Goal: Find specific page/section: Find specific page/section

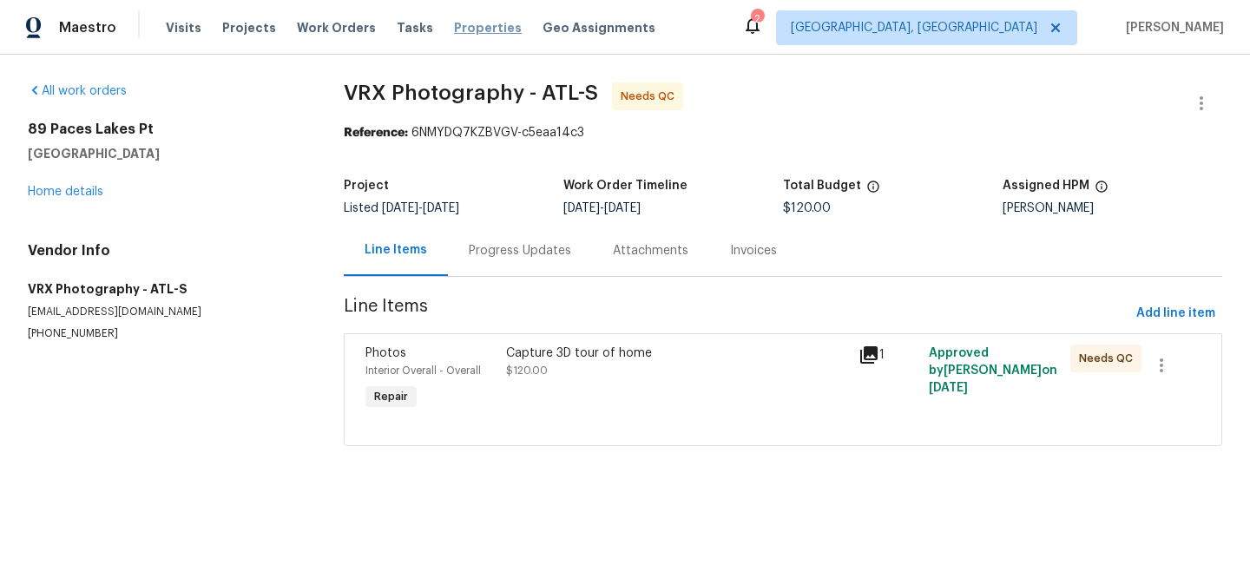
click at [472, 25] on span "Properties" at bounding box center [488, 27] width 68 height 17
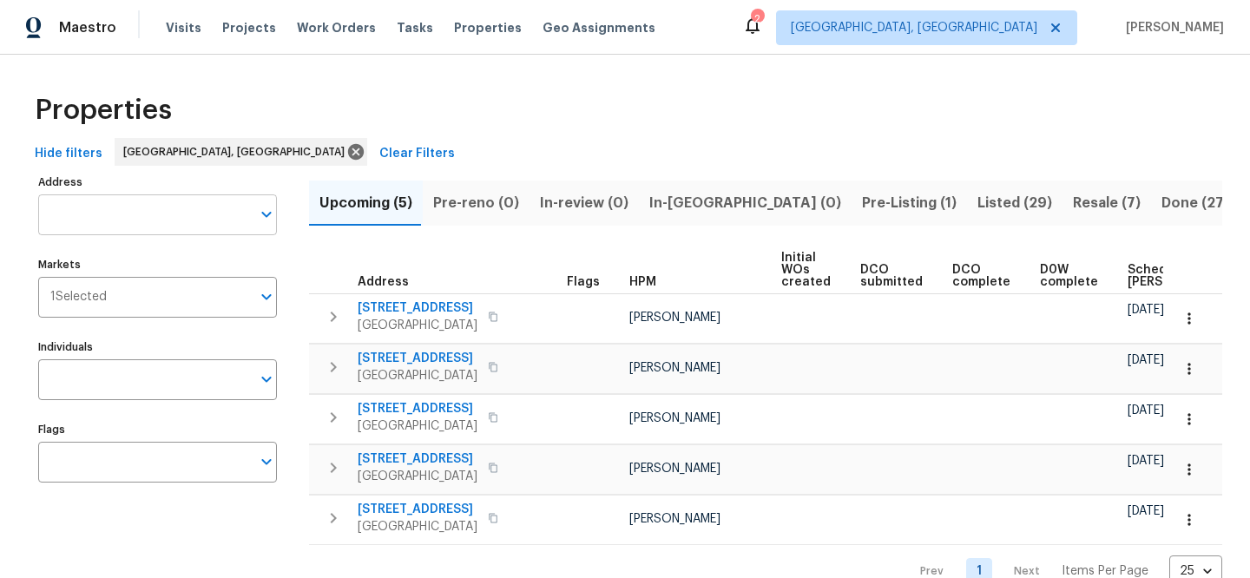
click at [183, 204] on input "Address" at bounding box center [144, 214] width 213 height 41
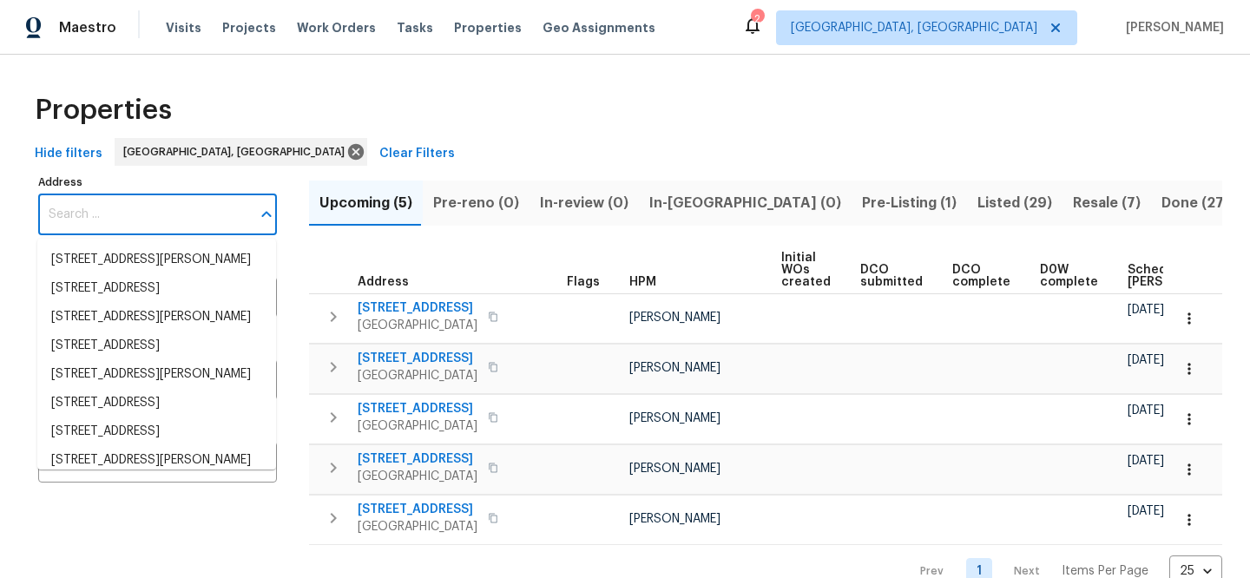
click at [379, 148] on span "Clear Filters" at bounding box center [417, 154] width 76 height 22
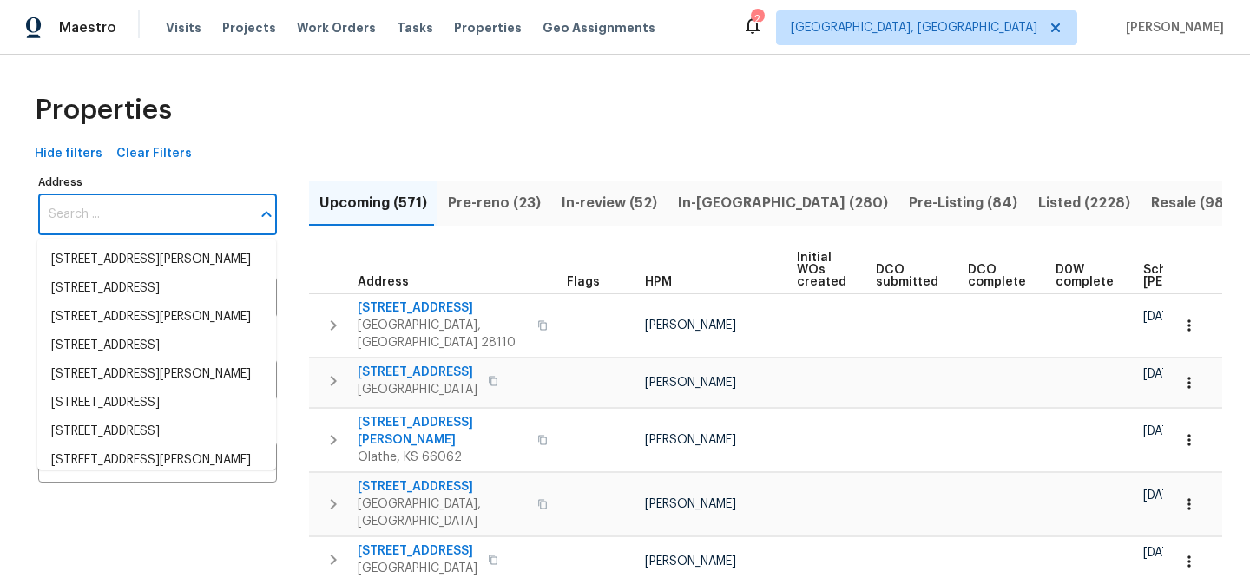
click at [183, 223] on input "Address" at bounding box center [144, 214] width 213 height 41
paste input "[STREET_ADDRESS]"
type input "[STREET_ADDRESS]"
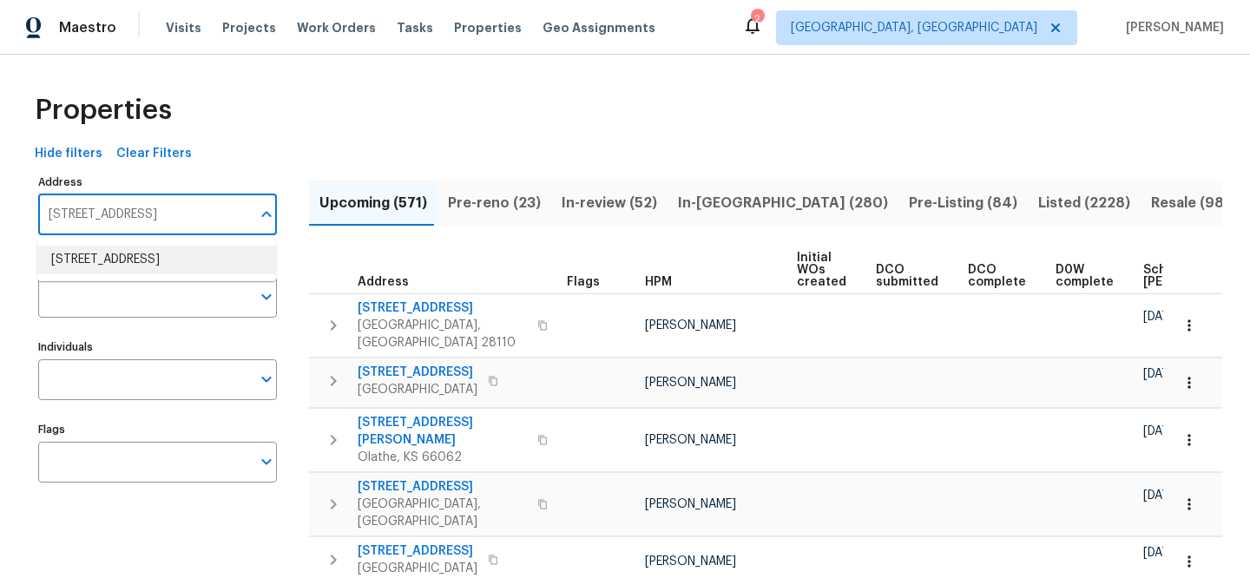
click at [176, 254] on li "[STREET_ADDRESS]" at bounding box center [156, 260] width 239 height 29
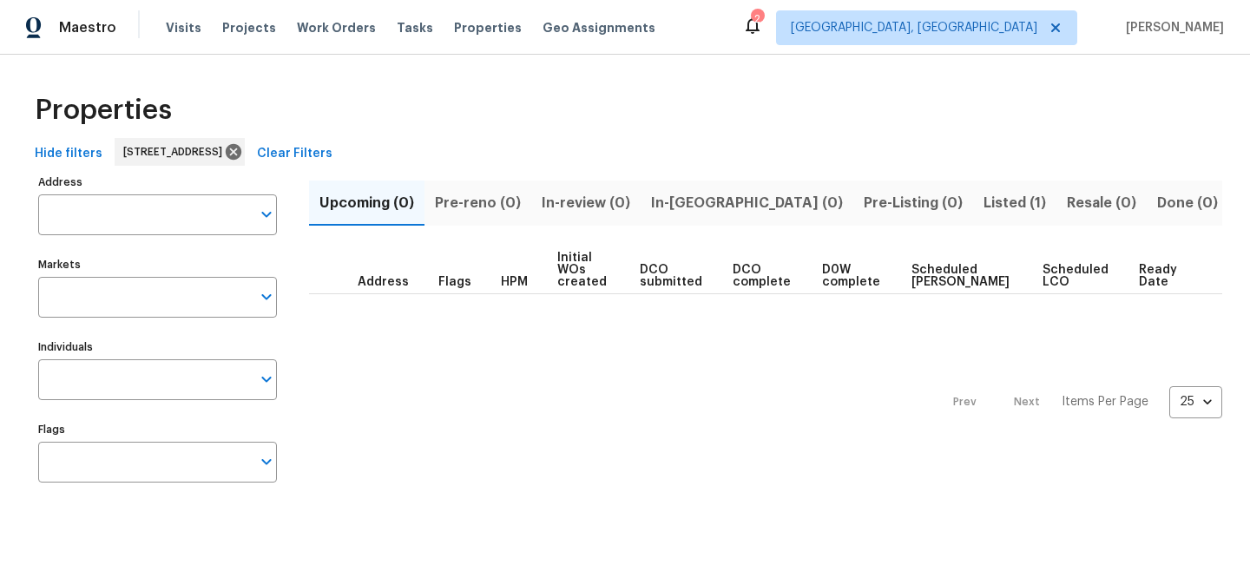
type input "[STREET_ADDRESS]"
click at [984, 200] on span "Listed (1)" at bounding box center [1015, 203] width 63 height 24
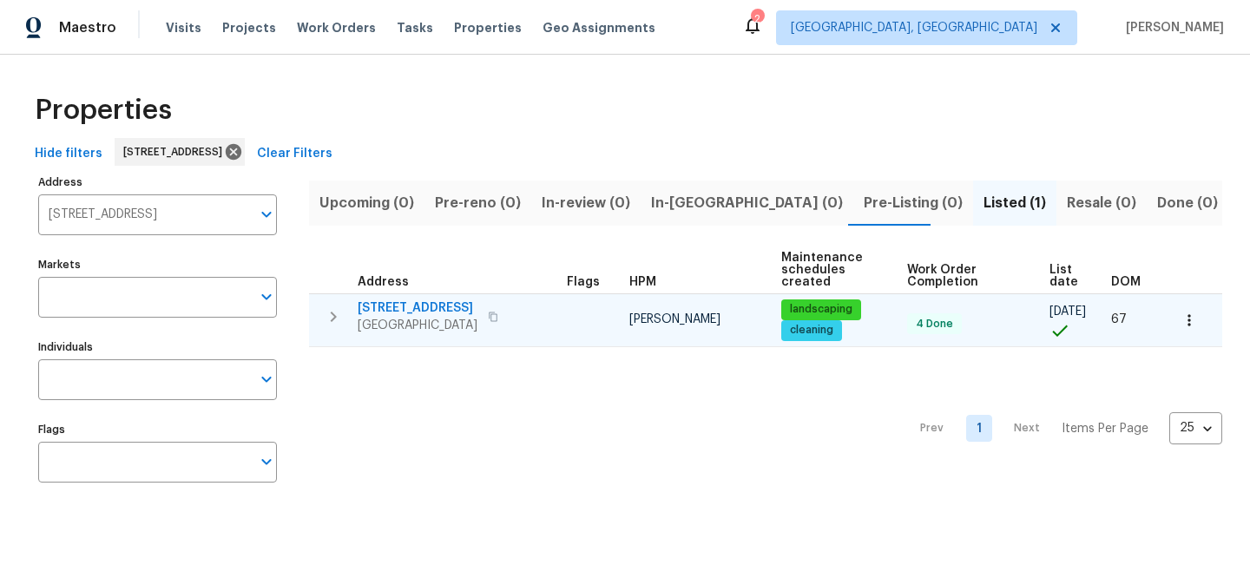
click at [452, 306] on span "[STREET_ADDRESS]" at bounding box center [418, 307] width 120 height 17
